Goal: Task Accomplishment & Management: Manage account settings

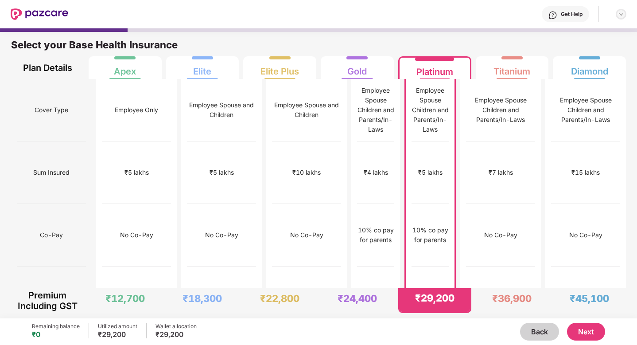
scroll to position [590, 0]
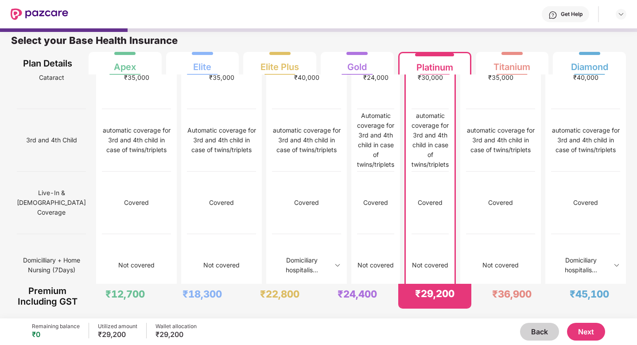
click at [49, 16] on img at bounding box center [40, 14] width 58 height 12
click at [49, 14] on img at bounding box center [40, 14] width 58 height 12
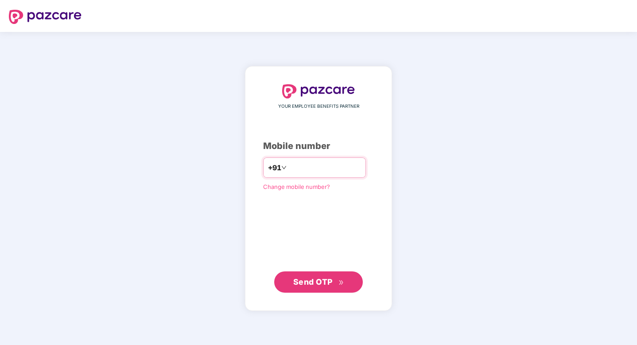
click at [354, 169] on input "number" at bounding box center [325, 167] width 73 height 14
type input "**********"
click at [327, 286] on span "Send OTP" at bounding box center [318, 282] width 51 height 12
